Goal: Task Accomplishment & Management: Manage account settings

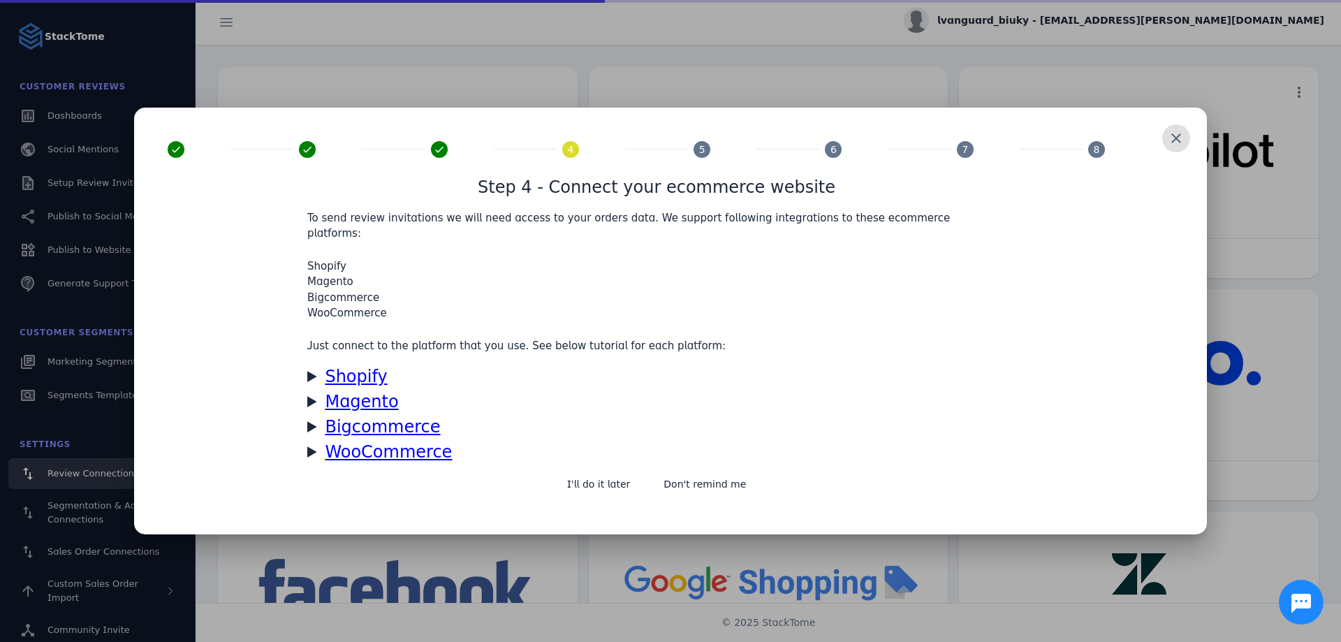
click at [1175, 142] on span at bounding box center [1176, 138] width 34 height 34
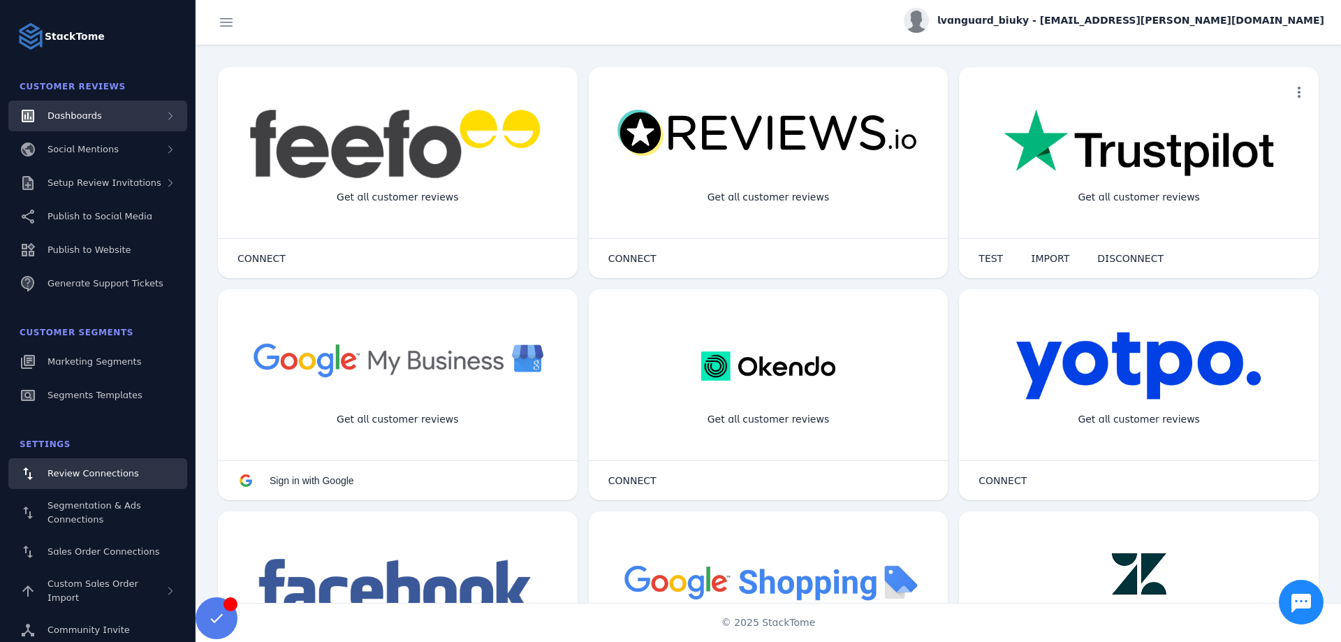
click at [72, 117] on span "Dashboards" at bounding box center [74, 115] width 54 height 10
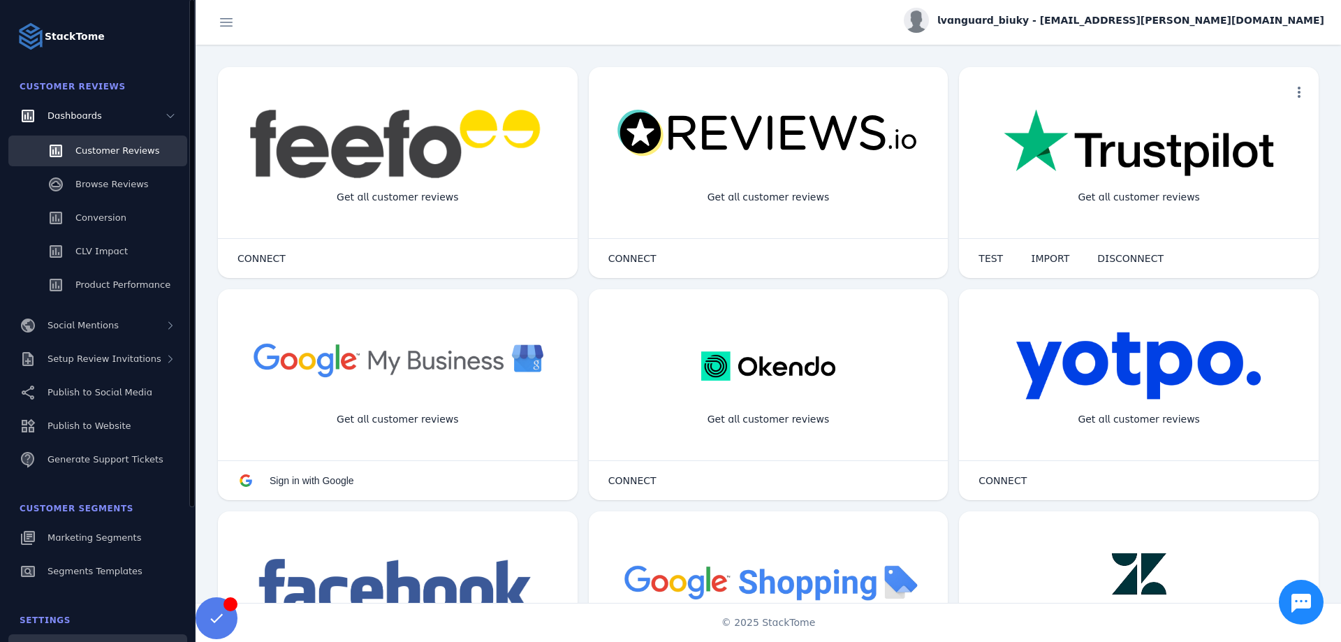
click at [91, 151] on span "Customer Reviews" at bounding box center [117, 150] width 84 height 10
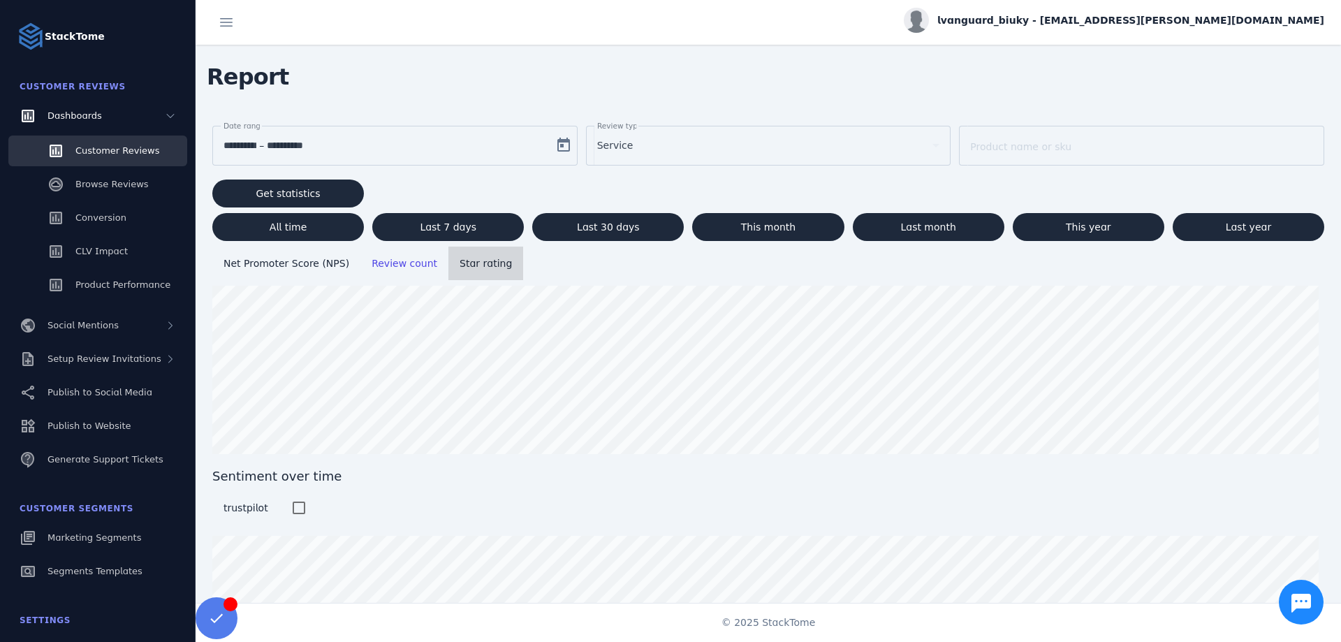
click at [470, 267] on span "Star rating" at bounding box center [485, 263] width 52 height 11
click at [1189, 17] on span "lvanguard_biuky - [EMAIL_ADDRESS][PERSON_NAME][DOMAIN_NAME]" at bounding box center [1130, 20] width 387 height 15
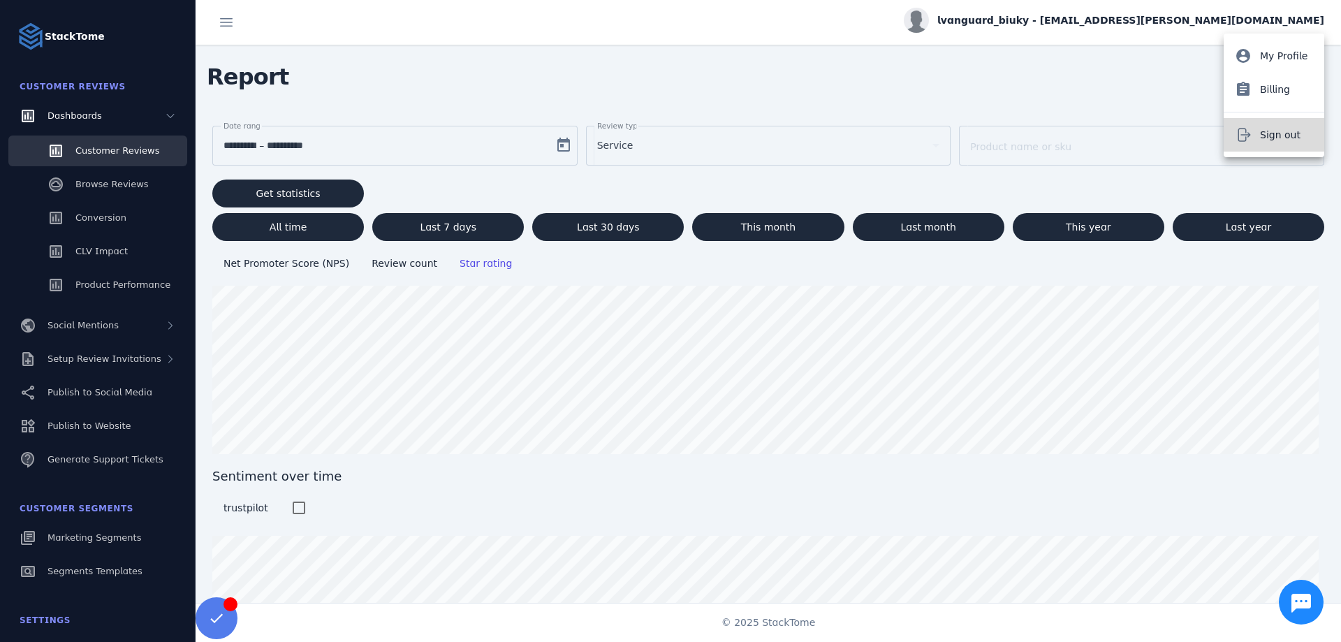
click at [1254, 131] on button "Sign out" at bounding box center [1273, 135] width 101 height 34
